Goal: Communication & Community: Answer question/provide support

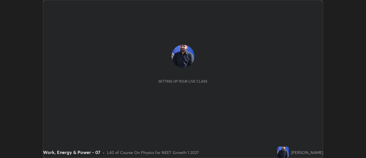
scroll to position [158, 366]
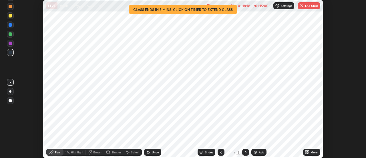
click at [303, 5] on img "button" at bounding box center [302, 5] width 5 height 5
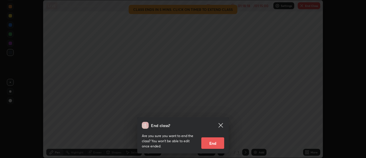
click at [207, 147] on button "End" at bounding box center [212, 142] width 23 height 11
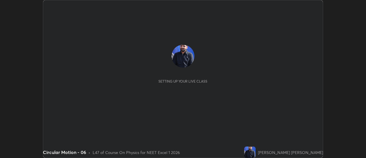
scroll to position [158, 366]
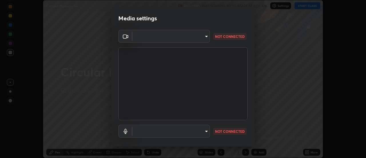
type input "44134bf7a8d99afe64d27264e9a53929b478b2256661848a109f17fa299ca795"
type input "default"
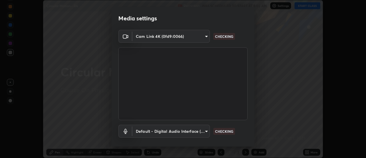
scroll to position [30, 0]
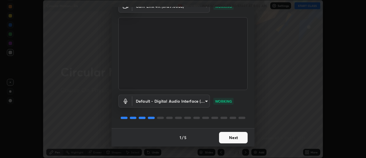
click at [234, 136] on button "Next" at bounding box center [233, 137] width 29 height 11
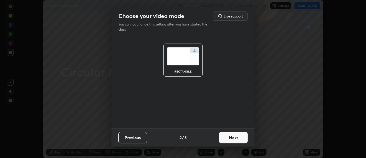
click at [236, 139] on button "Next" at bounding box center [233, 137] width 29 height 11
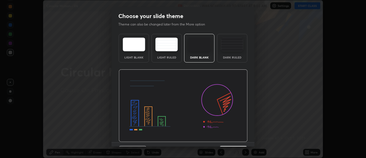
click at [238, 141] on img at bounding box center [183, 105] width 129 height 73
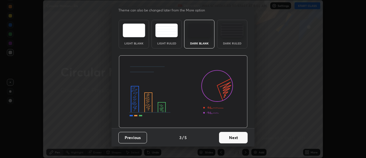
click at [236, 136] on button "Next" at bounding box center [233, 137] width 29 height 11
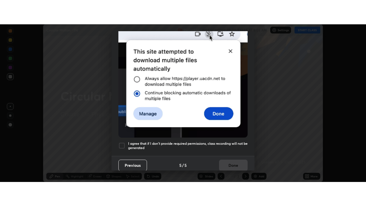
scroll to position [147, 0]
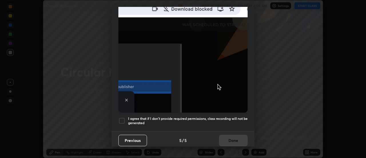
click at [234, 121] on h5 "I agree that if I don't provide required permissions, class recording will not …" at bounding box center [188, 120] width 120 height 9
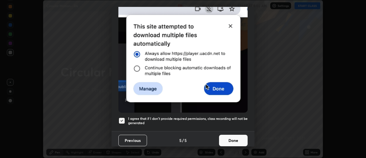
click at [234, 139] on button "Done" at bounding box center [233, 139] width 29 height 11
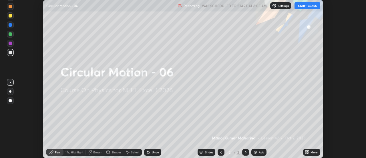
click at [307, 153] on icon at bounding box center [306, 152] width 1 height 1
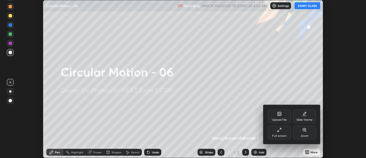
click at [284, 136] on div "Full screen" at bounding box center [279, 135] width 14 height 3
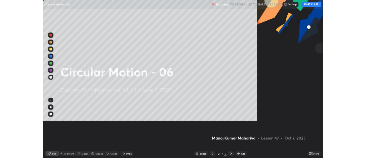
scroll to position [206, 366]
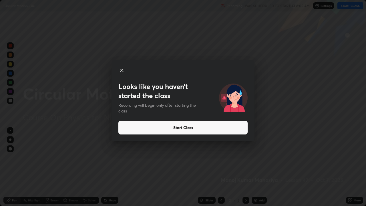
click at [131, 127] on button "Start Class" at bounding box center [182, 128] width 129 height 14
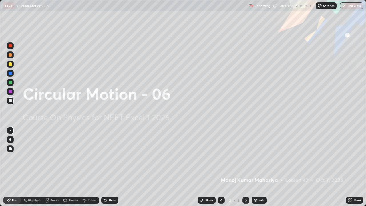
click at [254, 157] on img at bounding box center [256, 200] width 5 height 5
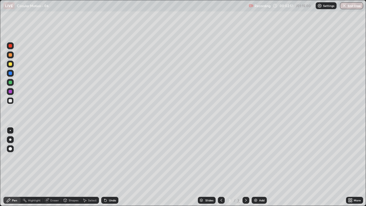
click at [10, 140] on div at bounding box center [10, 140] width 2 height 2
click at [105, 157] on icon at bounding box center [105, 200] width 2 height 2
click at [104, 157] on icon at bounding box center [105, 200] width 2 height 2
click at [9, 63] on div at bounding box center [10, 63] width 3 height 3
click at [52, 157] on div "Eraser" at bounding box center [54, 200] width 9 height 3
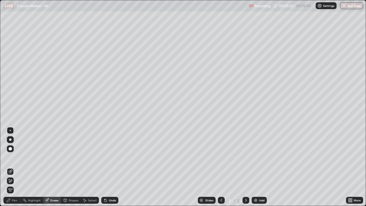
click at [15, 157] on div "Pen" at bounding box center [11, 200] width 17 height 7
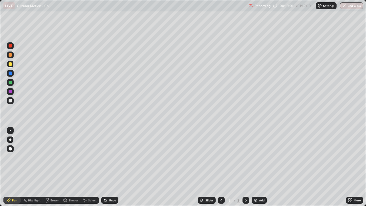
click at [11, 103] on div at bounding box center [10, 100] width 7 height 7
click at [256, 157] on img at bounding box center [256, 200] width 5 height 5
click at [13, 101] on div at bounding box center [10, 100] width 7 height 7
click at [10, 82] on div at bounding box center [10, 82] width 3 height 3
click at [11, 64] on div at bounding box center [10, 63] width 3 height 3
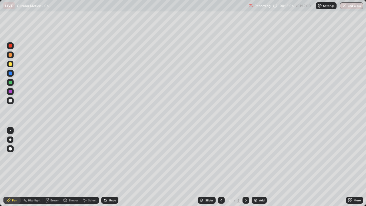
click at [12, 157] on div "Pen" at bounding box center [14, 200] width 5 height 3
click at [11, 139] on div at bounding box center [10, 140] width 2 height 2
click at [11, 65] on div at bounding box center [10, 63] width 3 height 3
click at [10, 65] on div at bounding box center [10, 63] width 3 height 3
click at [255, 157] on img at bounding box center [256, 200] width 5 height 5
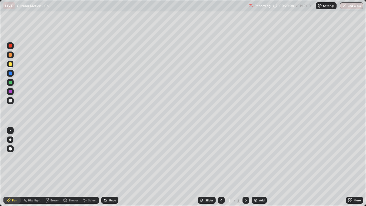
click at [256, 157] on div "Add" at bounding box center [259, 200] width 15 height 7
click at [9, 101] on div at bounding box center [10, 100] width 3 height 3
click at [104, 157] on icon at bounding box center [105, 200] width 2 height 2
click at [72, 157] on div "Shapes" at bounding box center [74, 200] width 10 height 3
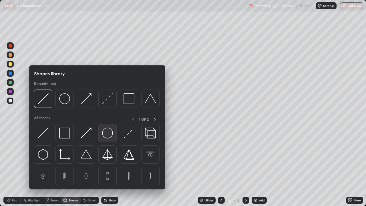
click at [104, 137] on img at bounding box center [107, 133] width 11 height 11
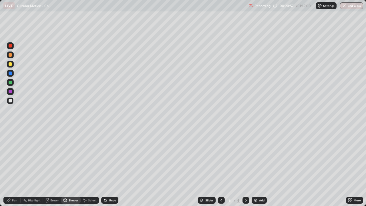
click at [10, 102] on div at bounding box center [10, 100] width 3 height 3
click at [70, 157] on div "Shapes" at bounding box center [74, 200] width 10 height 3
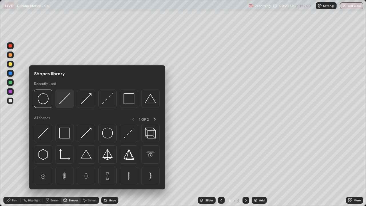
click at [62, 103] on img at bounding box center [64, 98] width 11 height 11
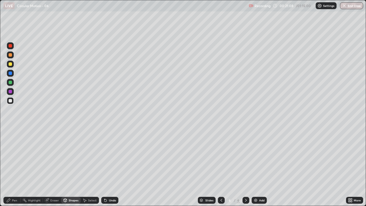
click at [73, 157] on div "Shapes" at bounding box center [74, 200] width 10 height 3
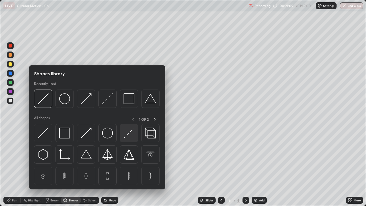
click at [126, 134] on img at bounding box center [129, 133] width 11 height 11
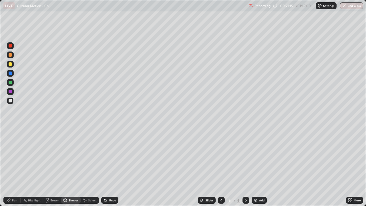
click at [16, 157] on div "Pen" at bounding box center [14, 200] width 5 height 3
click at [54, 157] on div "Eraser" at bounding box center [54, 200] width 9 height 3
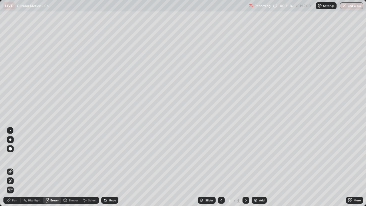
click at [15, 157] on div "Pen" at bounding box center [14, 200] width 5 height 3
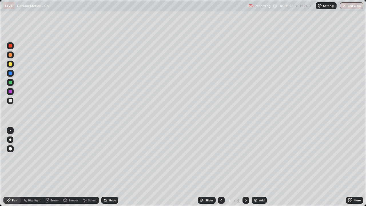
click at [105, 157] on icon at bounding box center [105, 200] width 2 height 2
click at [106, 157] on icon at bounding box center [105, 200] width 5 height 5
click at [10, 64] on div at bounding box center [10, 63] width 3 height 3
click at [11, 102] on div at bounding box center [10, 100] width 3 height 3
click at [10, 82] on div at bounding box center [10, 82] width 3 height 3
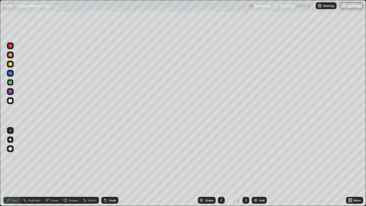
click at [70, 157] on div "Shapes" at bounding box center [70, 200] width 19 height 7
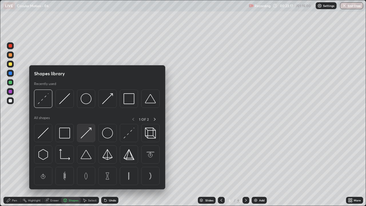
click at [86, 133] on img at bounding box center [86, 133] width 11 height 11
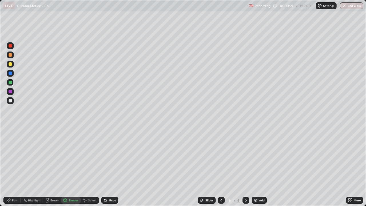
click at [13, 157] on div "Pen" at bounding box center [14, 200] width 5 height 3
click at [11, 101] on div at bounding box center [10, 100] width 3 height 3
click at [11, 63] on div at bounding box center [10, 63] width 3 height 3
click at [259, 157] on div "Add" at bounding box center [261, 200] width 5 height 3
click at [10, 100] on div at bounding box center [10, 100] width 3 height 3
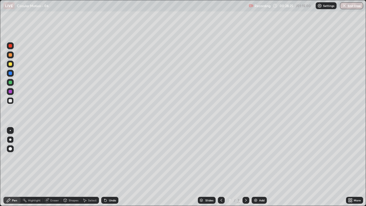
click at [221, 157] on icon at bounding box center [221, 200] width 5 height 5
click at [246, 157] on icon at bounding box center [246, 200] width 5 height 5
click at [221, 157] on icon at bounding box center [221, 200] width 5 height 5
click at [245, 157] on icon at bounding box center [246, 200] width 5 height 5
click at [57, 157] on div "Eraser" at bounding box center [54, 200] width 9 height 3
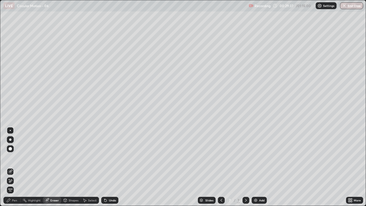
click at [17, 157] on div "Pen" at bounding box center [11, 200] width 17 height 7
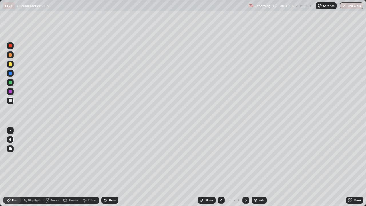
click at [105, 157] on icon at bounding box center [105, 200] width 2 height 2
click at [13, 46] on div at bounding box center [10, 45] width 7 height 7
click at [9, 148] on div at bounding box center [10, 148] width 3 height 3
click at [220, 157] on icon at bounding box center [221, 200] width 5 height 5
click at [221, 157] on icon at bounding box center [221, 200] width 5 height 5
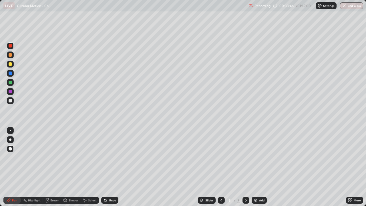
click at [221, 157] on icon at bounding box center [221, 200] width 5 height 5
click at [246, 157] on icon at bounding box center [246, 200] width 5 height 5
click at [9, 103] on div at bounding box center [10, 100] width 7 height 7
click at [249, 157] on div at bounding box center [246, 200] width 7 height 7
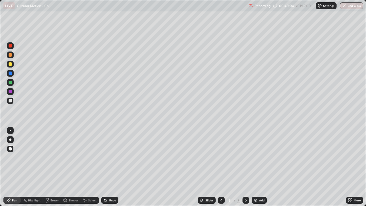
click at [246, 157] on icon at bounding box center [246, 200] width 5 height 5
click at [66, 10] on div "LIVE Circular Motion - 06" at bounding box center [124, 5] width 243 height 11
click at [67, 11] on div "LIVE Circular Motion - 06" at bounding box center [124, 5] width 243 height 11
click at [246, 157] on icon at bounding box center [246, 200] width 5 height 5
click at [7, 103] on div at bounding box center [10, 100] width 7 height 7
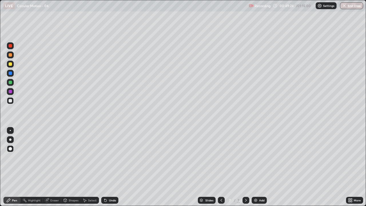
click at [256, 157] on img at bounding box center [256, 200] width 5 height 5
click at [9, 101] on div at bounding box center [10, 100] width 3 height 3
click at [10, 141] on div at bounding box center [10, 140] width 2 height 2
click at [71, 157] on div "Shapes" at bounding box center [74, 200] width 10 height 3
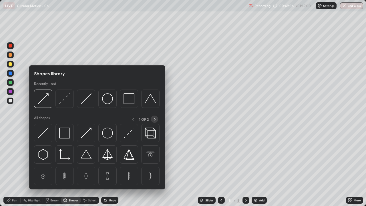
click at [156, 119] on icon at bounding box center [155, 119] width 5 height 5
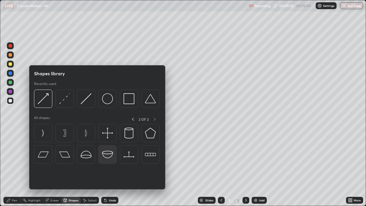
click at [110, 155] on img at bounding box center [107, 154] width 11 height 11
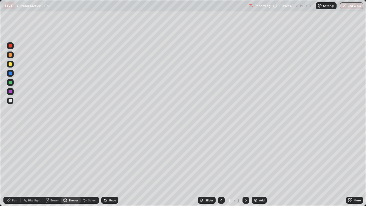
click at [15, 157] on div "Pen" at bounding box center [14, 200] width 5 height 3
click at [11, 101] on div at bounding box center [10, 100] width 3 height 3
click at [73, 157] on div "Shapes" at bounding box center [74, 200] width 10 height 3
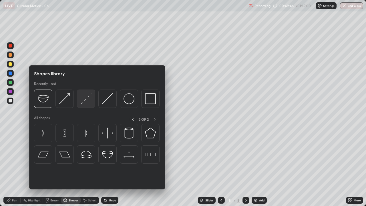
click at [85, 102] on img at bounding box center [86, 98] width 11 height 11
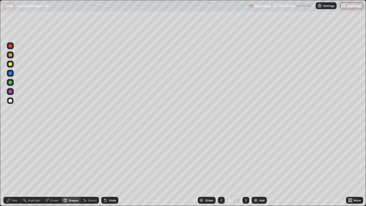
click at [105, 157] on icon at bounding box center [105, 200] width 2 height 2
click at [104, 157] on icon at bounding box center [105, 200] width 2 height 2
click at [15, 157] on div "Pen" at bounding box center [14, 200] width 5 height 3
click at [9, 65] on div at bounding box center [10, 63] width 3 height 3
click at [104, 157] on icon at bounding box center [105, 200] width 2 height 2
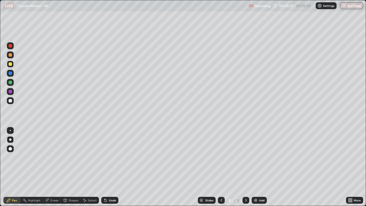
click at [104, 157] on icon at bounding box center [104, 199] width 1 height 1
click at [106, 157] on icon at bounding box center [105, 200] width 5 height 5
click at [104, 157] on icon at bounding box center [105, 200] width 2 height 2
click at [105, 157] on icon at bounding box center [105, 200] width 2 height 2
click at [106, 157] on icon at bounding box center [105, 200] width 2 height 2
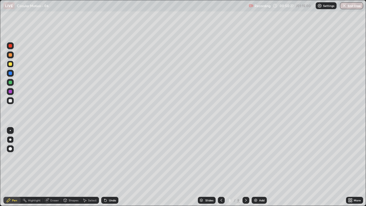
click at [105, 157] on icon at bounding box center [105, 200] width 2 height 2
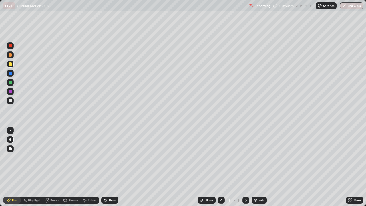
click at [105, 157] on icon at bounding box center [105, 200] width 2 height 2
click at [106, 157] on icon at bounding box center [105, 200] width 5 height 5
click at [105, 157] on icon at bounding box center [105, 200] width 2 height 2
click at [106, 157] on icon at bounding box center [105, 200] width 5 height 5
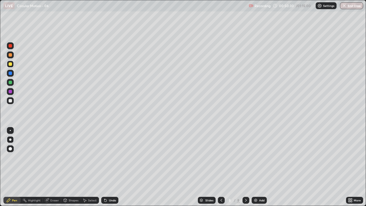
click at [105, 157] on icon at bounding box center [105, 200] width 2 height 2
click at [107, 157] on icon at bounding box center [105, 200] width 5 height 5
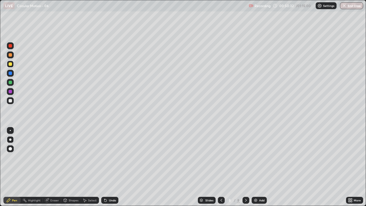
click at [9, 65] on div at bounding box center [10, 63] width 3 height 3
click at [71, 157] on div "Shapes" at bounding box center [74, 200] width 10 height 3
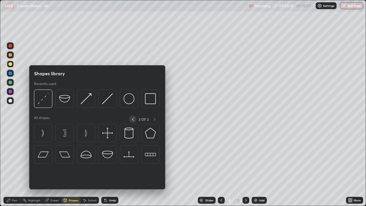
click at [133, 120] on icon at bounding box center [133, 119] width 5 height 5
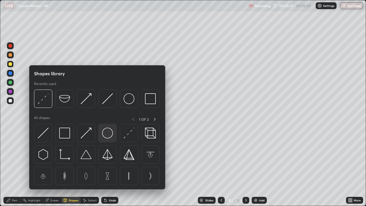
click at [107, 131] on img at bounding box center [107, 133] width 11 height 11
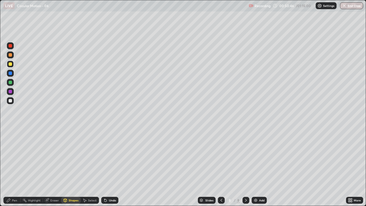
click at [14, 157] on div "Pen" at bounding box center [14, 200] width 5 height 3
click at [9, 101] on div at bounding box center [10, 100] width 3 height 3
click at [13, 157] on div "Pen" at bounding box center [14, 200] width 5 height 3
click at [10, 101] on div at bounding box center [10, 100] width 3 height 3
click at [107, 157] on div "Undo" at bounding box center [109, 200] width 17 height 7
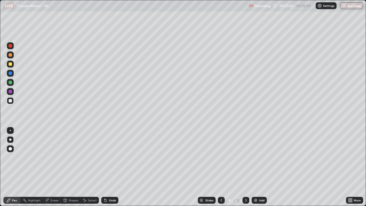
click at [109, 157] on div "Undo" at bounding box center [112, 200] width 7 height 3
click at [107, 157] on icon at bounding box center [105, 200] width 5 height 5
click at [104, 157] on icon at bounding box center [104, 199] width 1 height 1
click at [105, 157] on icon at bounding box center [105, 200] width 2 height 2
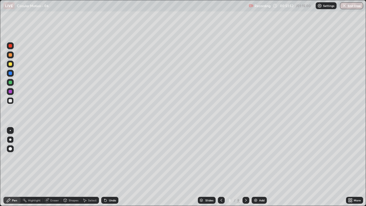
click at [105, 157] on icon at bounding box center [105, 200] width 2 height 2
click at [106, 157] on icon at bounding box center [105, 200] width 5 height 5
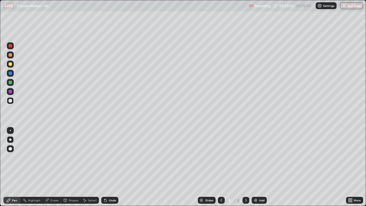
click at [72, 157] on div "Shapes" at bounding box center [74, 200] width 10 height 3
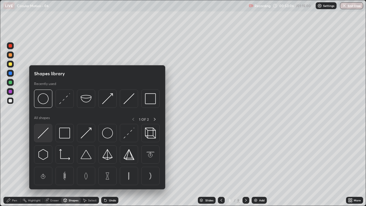
click at [45, 131] on img at bounding box center [43, 133] width 11 height 11
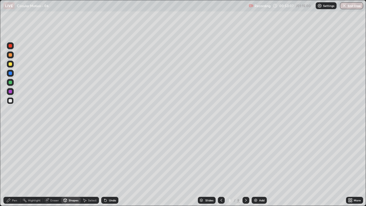
click at [11, 47] on div at bounding box center [10, 45] width 3 height 3
click at [10, 157] on icon at bounding box center [8, 200] width 5 height 5
click at [104, 157] on icon at bounding box center [105, 200] width 2 height 2
click at [256, 157] on img at bounding box center [256, 200] width 5 height 5
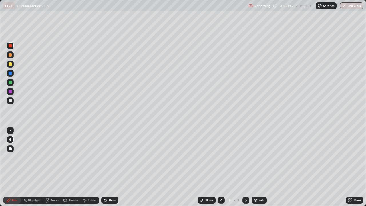
click at [13, 139] on div at bounding box center [10, 139] width 7 height 7
click at [11, 139] on div at bounding box center [10, 140] width 2 height 2
click at [10, 100] on div at bounding box center [10, 100] width 3 height 3
click at [104, 157] on icon at bounding box center [104, 199] width 1 height 1
click at [105, 157] on icon at bounding box center [105, 200] width 2 height 2
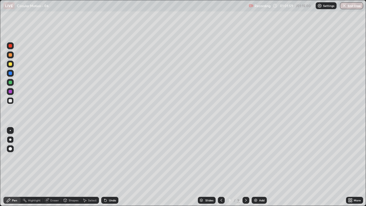
click at [104, 157] on icon at bounding box center [105, 200] width 2 height 2
click at [105, 157] on icon at bounding box center [105, 200] width 2 height 2
click at [104, 157] on icon at bounding box center [104, 199] width 1 height 1
click at [10, 46] on div at bounding box center [10, 45] width 3 height 3
click at [69, 157] on div "Shapes" at bounding box center [74, 200] width 10 height 3
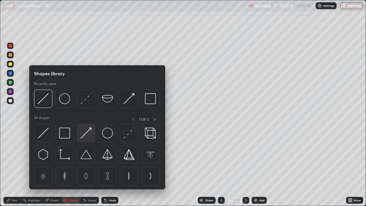
click at [87, 132] on img at bounding box center [86, 133] width 11 height 11
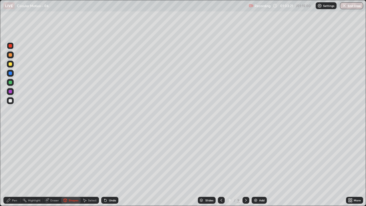
click at [14, 157] on div "Pen" at bounding box center [14, 200] width 5 height 3
click at [106, 157] on icon at bounding box center [105, 200] width 5 height 5
click at [105, 157] on icon at bounding box center [105, 200] width 2 height 2
click at [106, 157] on icon at bounding box center [105, 200] width 2 height 2
click at [256, 157] on img at bounding box center [256, 200] width 5 height 5
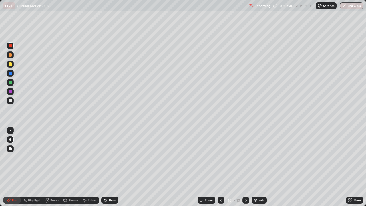
click at [10, 140] on div at bounding box center [10, 140] width 2 height 2
click at [11, 100] on div at bounding box center [10, 100] width 3 height 3
click at [11, 63] on div at bounding box center [10, 63] width 3 height 3
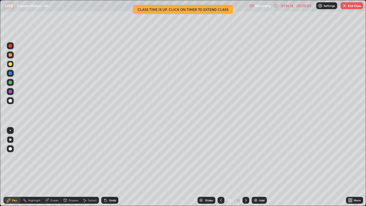
click at [346, 7] on img "button" at bounding box center [345, 5] width 5 height 5
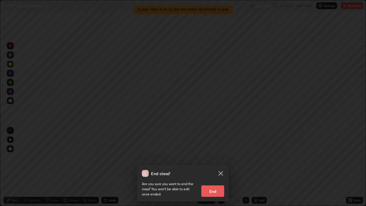
click at [216, 157] on button "End" at bounding box center [212, 190] width 23 height 11
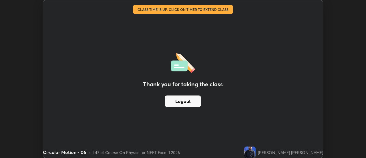
scroll to position [28459, 28250]
